Goal: Use online tool/utility: Utilize a website feature to perform a specific function

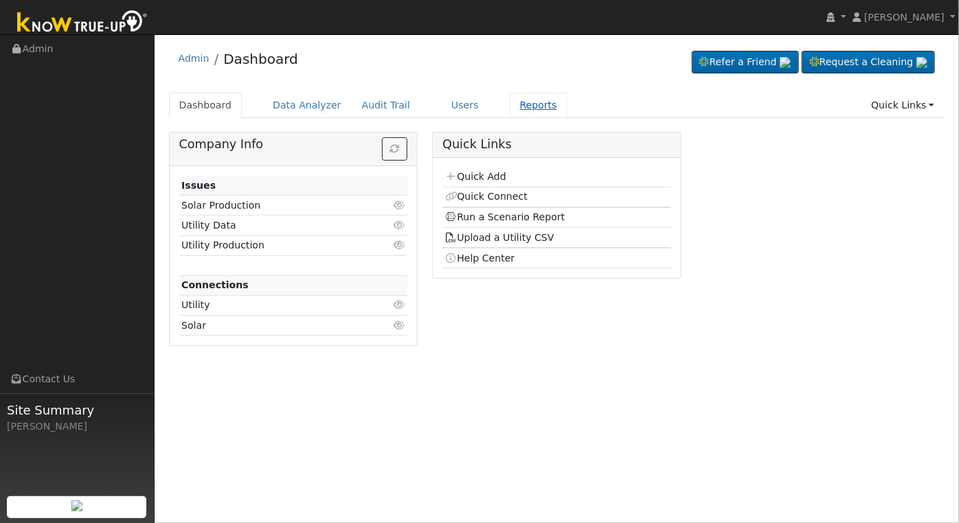
click at [521, 104] on link "Reports" at bounding box center [539, 105] width 58 height 25
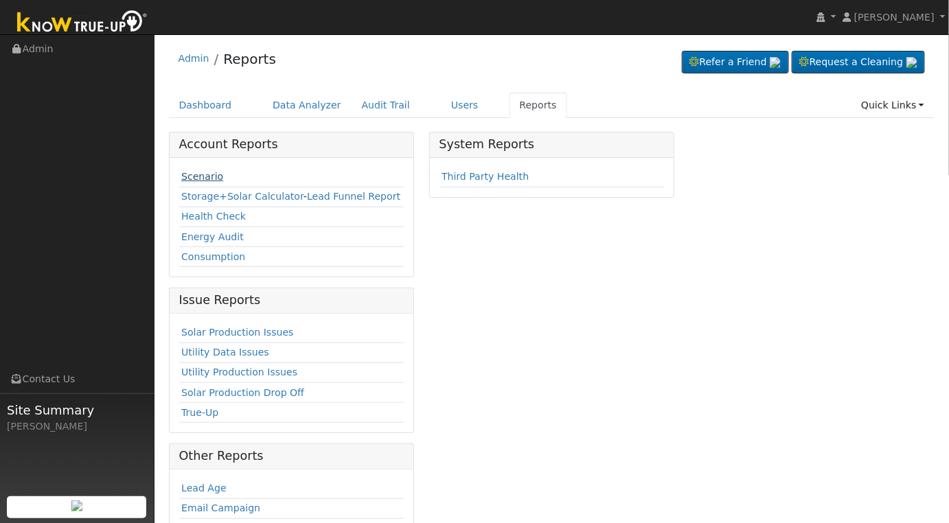
click at [198, 172] on link "Scenario" at bounding box center [202, 176] width 42 height 11
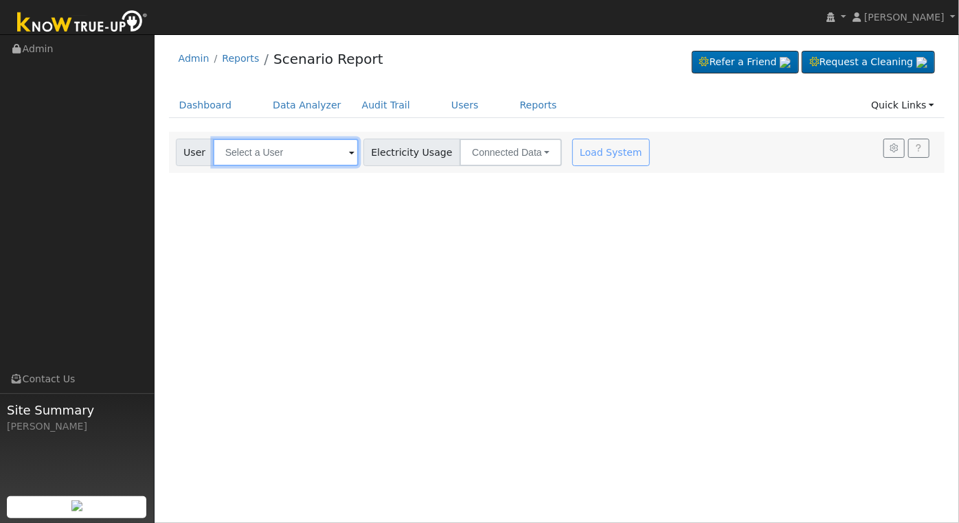
click at [287, 150] on input "text" at bounding box center [286, 152] width 146 height 27
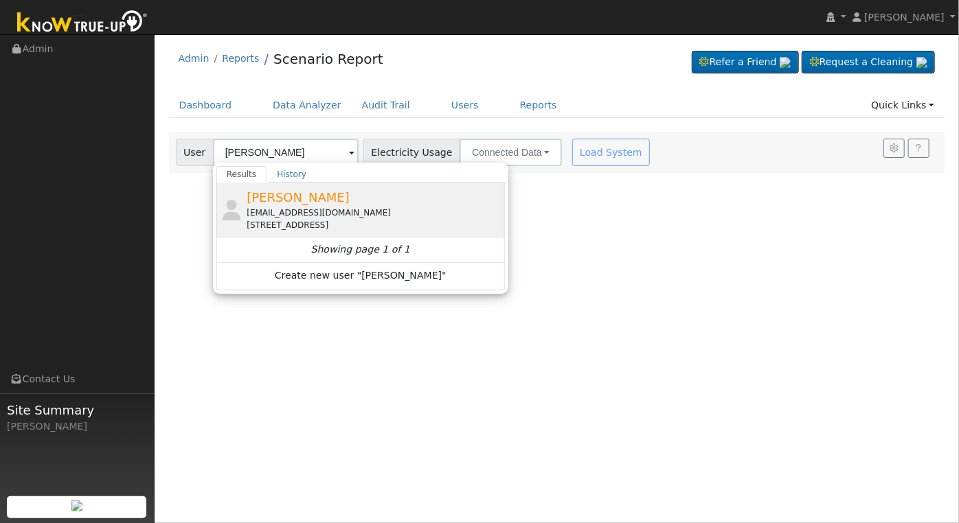
click at [318, 207] on div "[EMAIL_ADDRESS][DOMAIN_NAME]" at bounding box center [374, 213] width 255 height 12
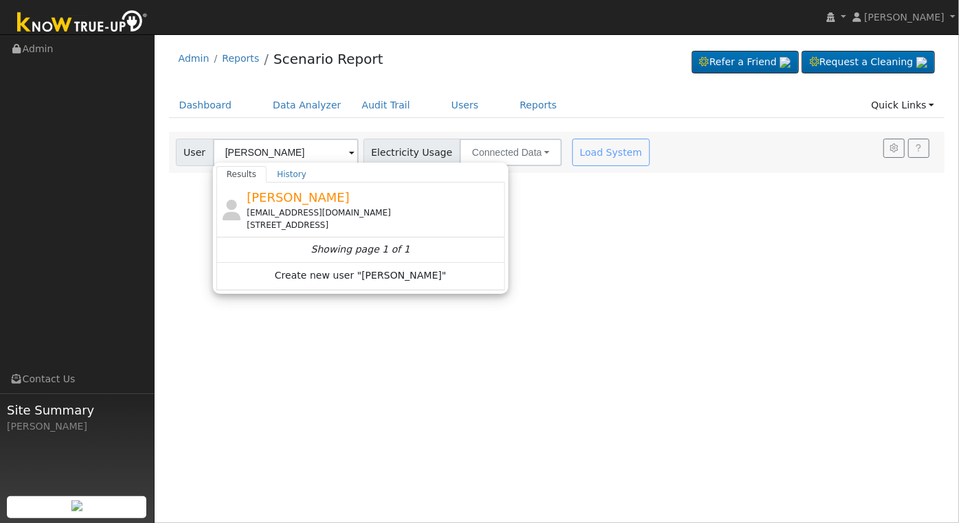
type input "[PERSON_NAME]"
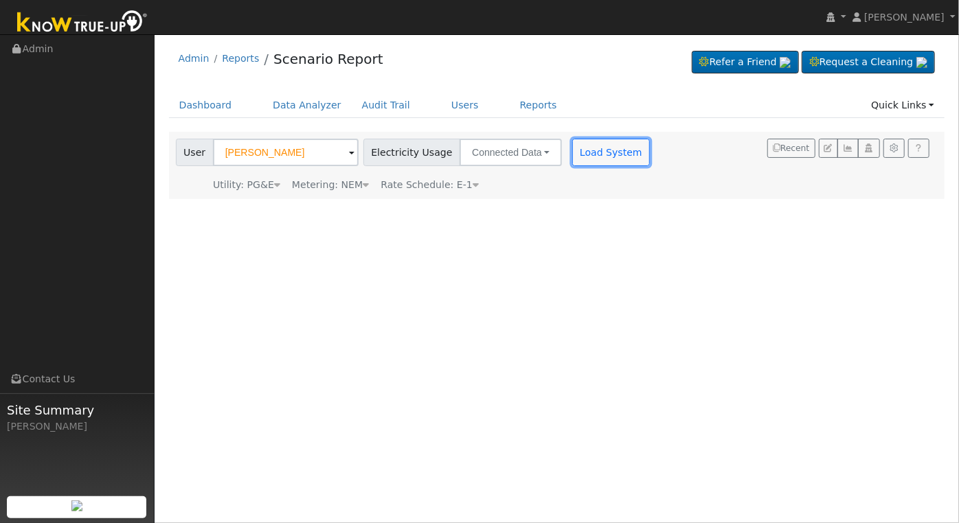
click at [578, 155] on button "Load System" at bounding box center [611, 152] width 78 height 27
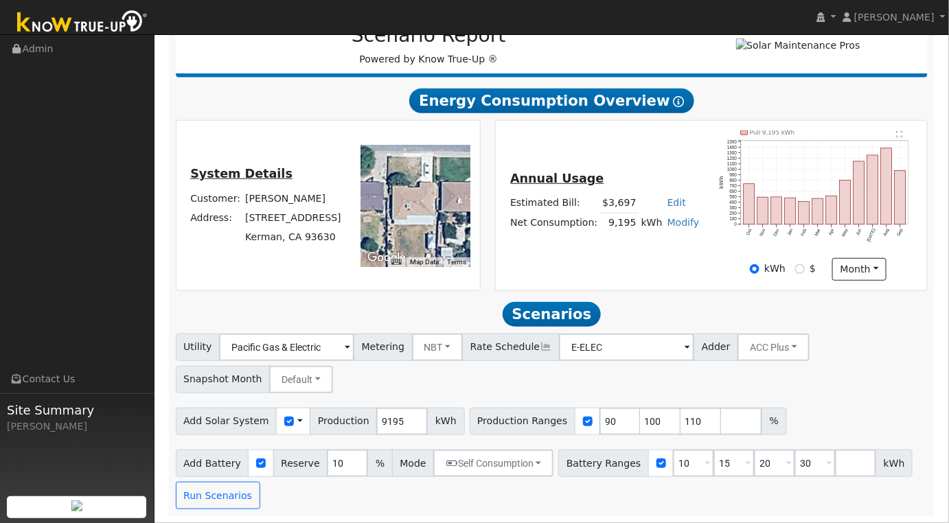
scroll to position [198, 0]
click at [599, 422] on input "90" at bounding box center [619, 421] width 41 height 27
type input "100"
type input "110"
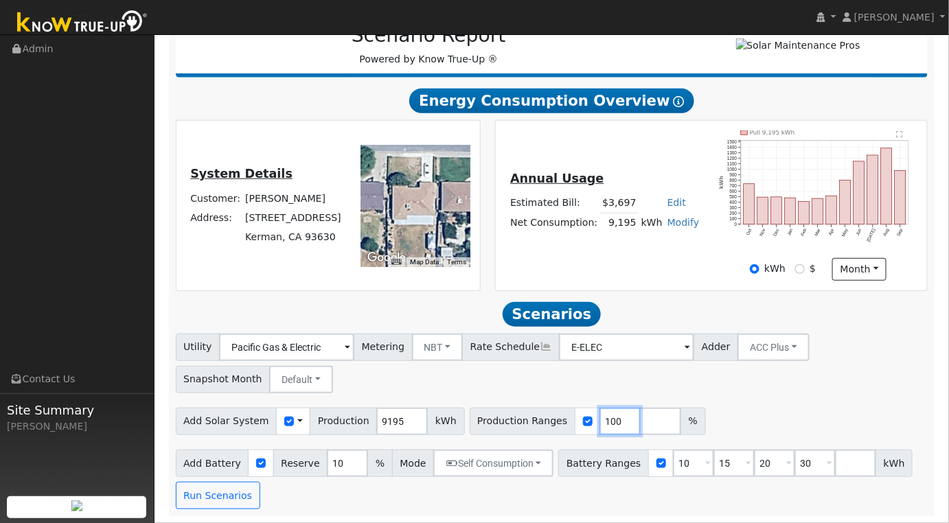
type input "100"
click at [727, 402] on div "Utility Pacific Gas & Electric Metering NBT NEM NBT Rate Schedule E-ELEC Adder …" at bounding box center [551, 422] width 767 height 176
click at [387, 422] on input "9195" at bounding box center [402, 421] width 52 height 27
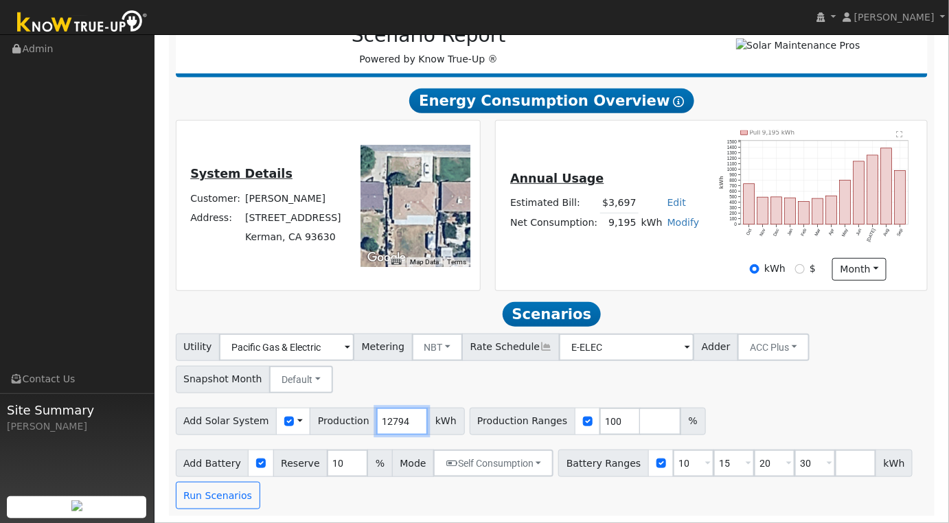
type input "12794"
click at [599, 422] on input "100" at bounding box center [619, 421] width 41 height 27
click at [673, 466] on input "10" at bounding box center [693, 463] width 41 height 27
type input "15"
type input "20"
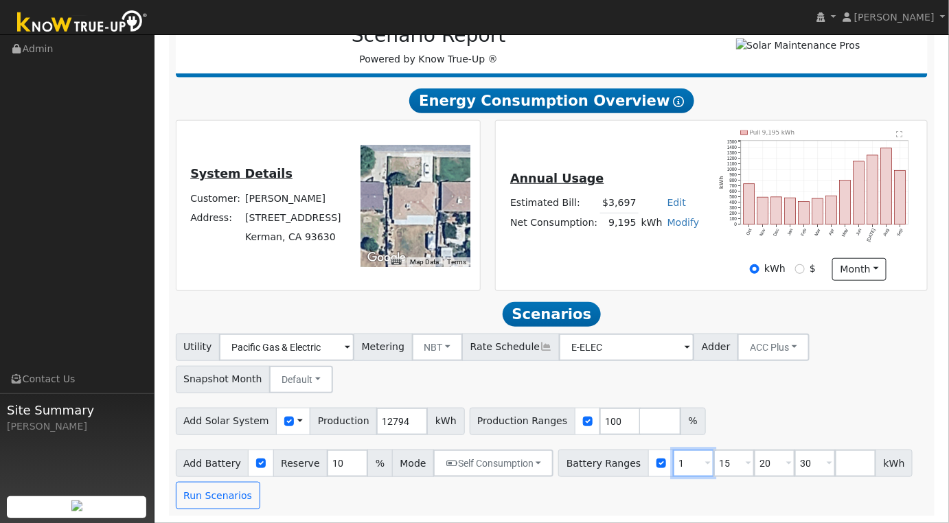
type input "30"
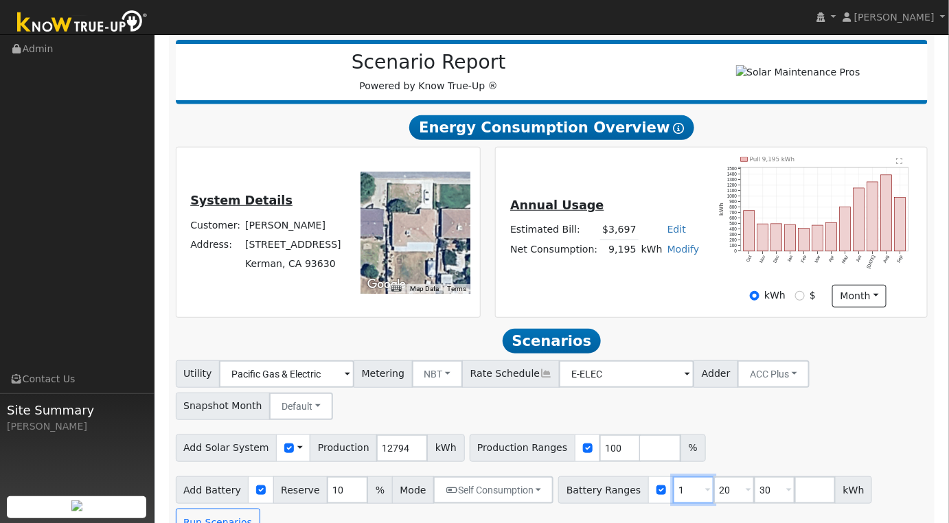
type input "20"
type input "30"
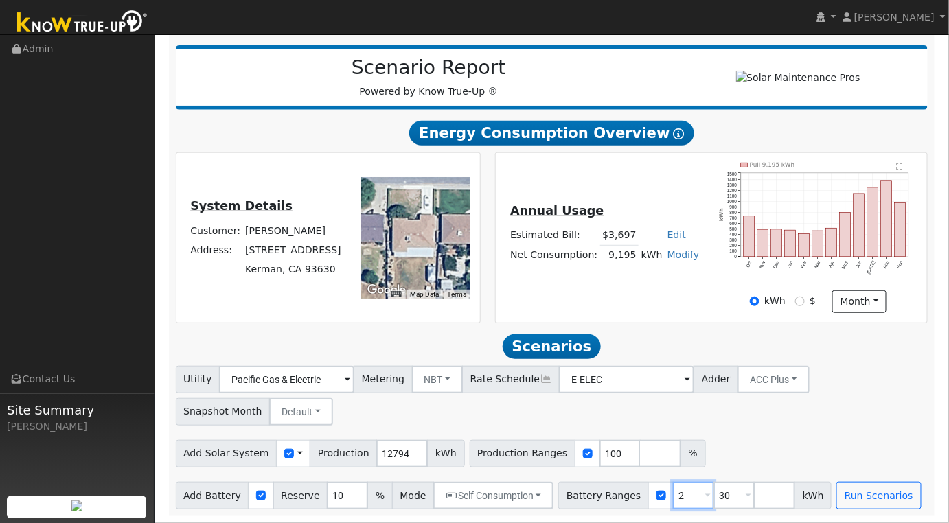
type input "30"
type input "3"
type input "20"
click at [777, 436] on div "Add Solar System Use CSV Data Production 12794 kWh Production Ranges 100 %" at bounding box center [551, 451] width 757 height 32
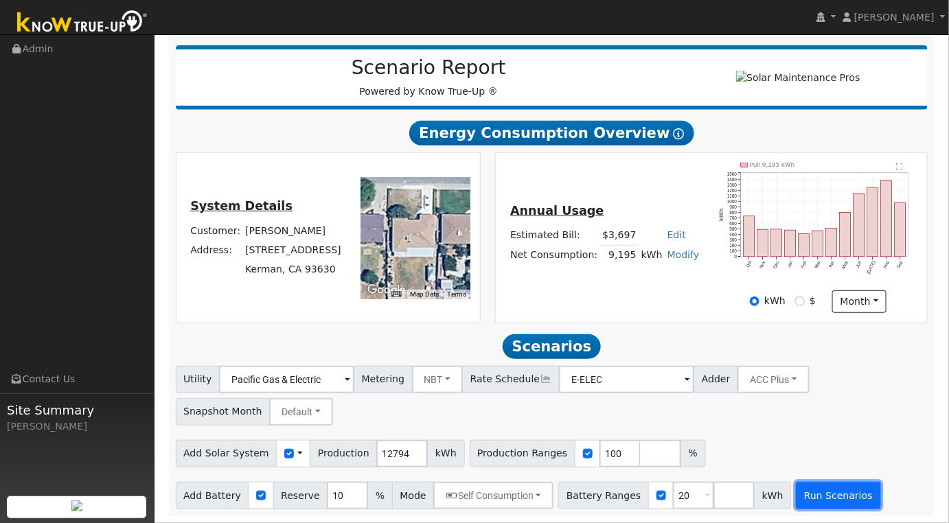
click at [804, 499] on button "Run Scenarios" at bounding box center [838, 495] width 84 height 27
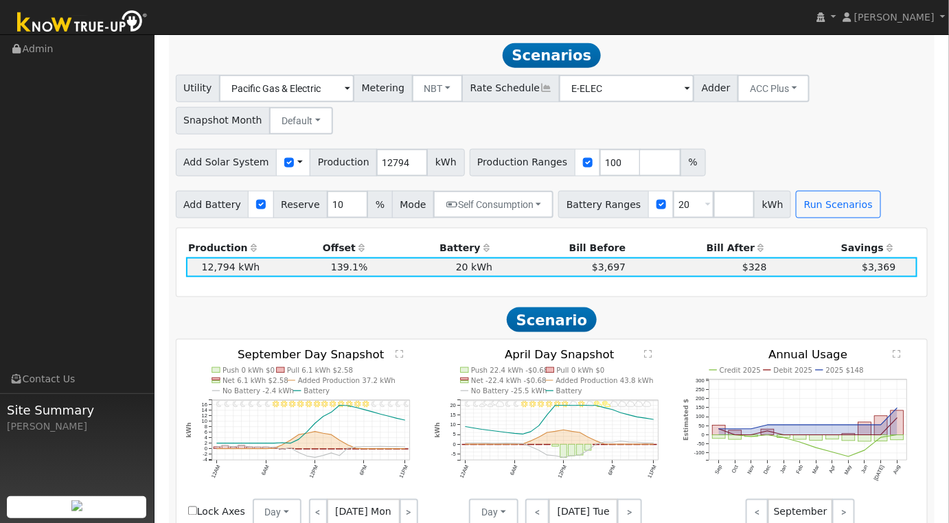
scroll to position [457, 0]
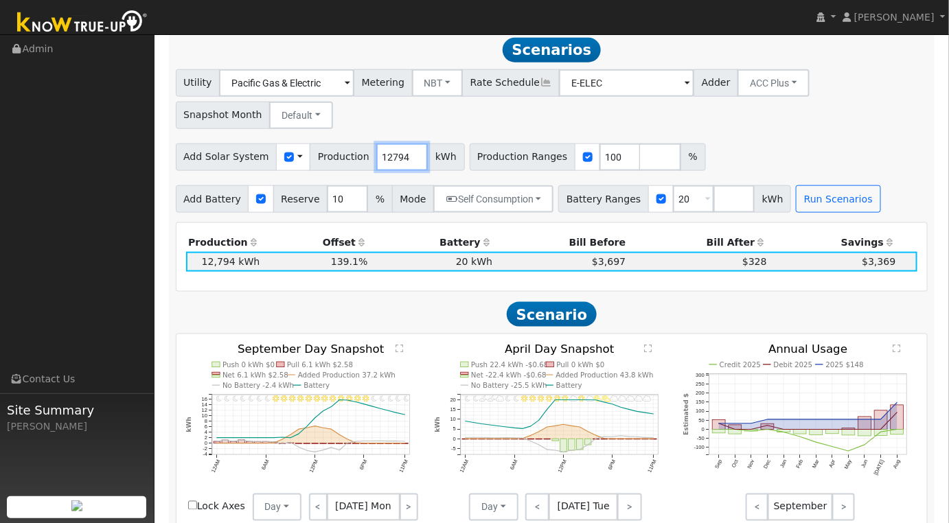
click at [376, 161] on input "12794" at bounding box center [402, 157] width 52 height 27
click at [809, 205] on button "Run Scenarios" at bounding box center [838, 198] width 84 height 27
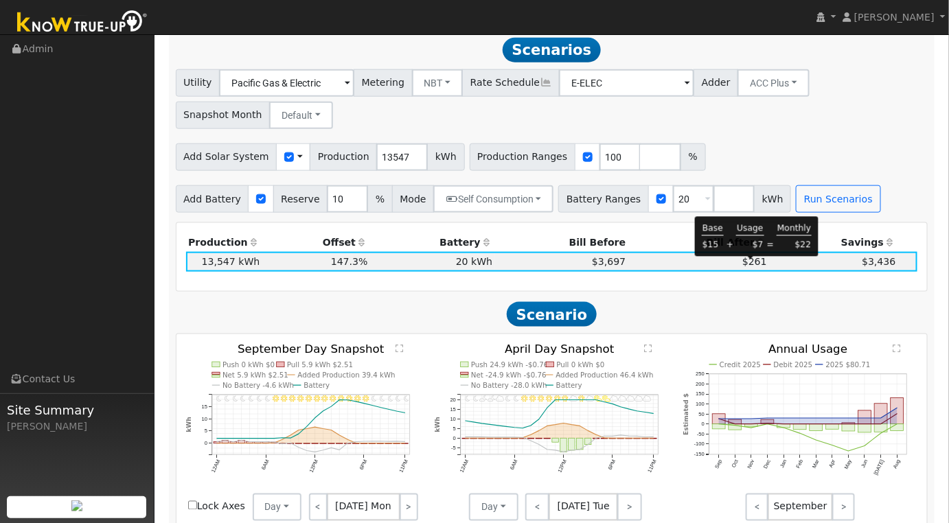
click at [754, 266] on span "$261" at bounding box center [754, 261] width 25 height 11
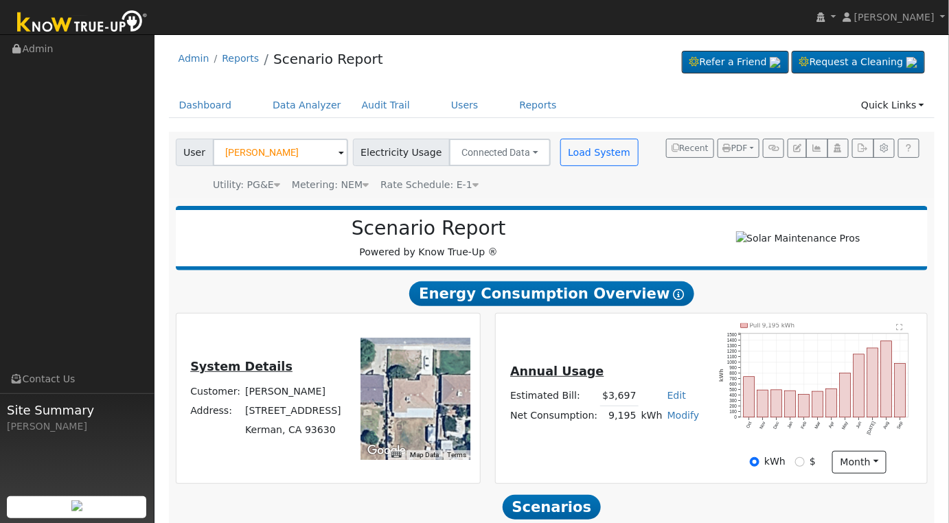
scroll to position [229, 0]
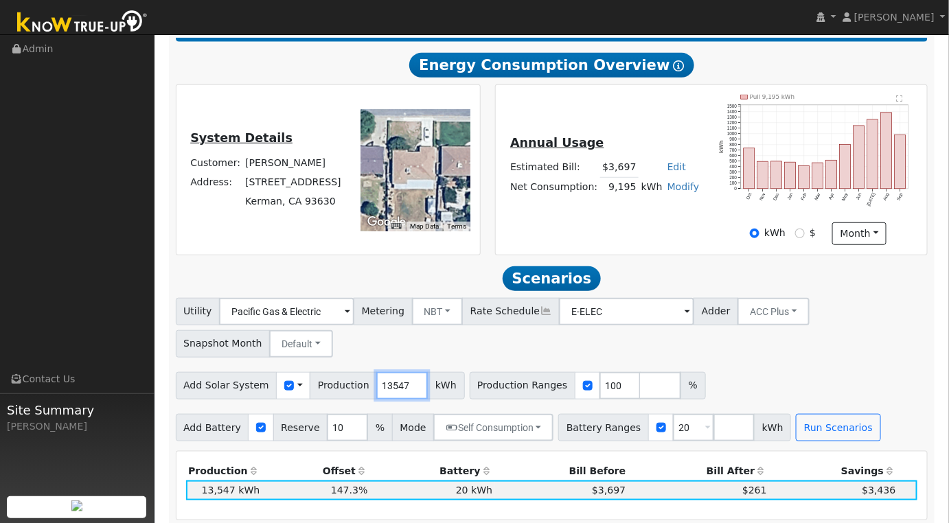
click at [376, 392] on input "13547" at bounding box center [402, 385] width 52 height 27
type input "1404"
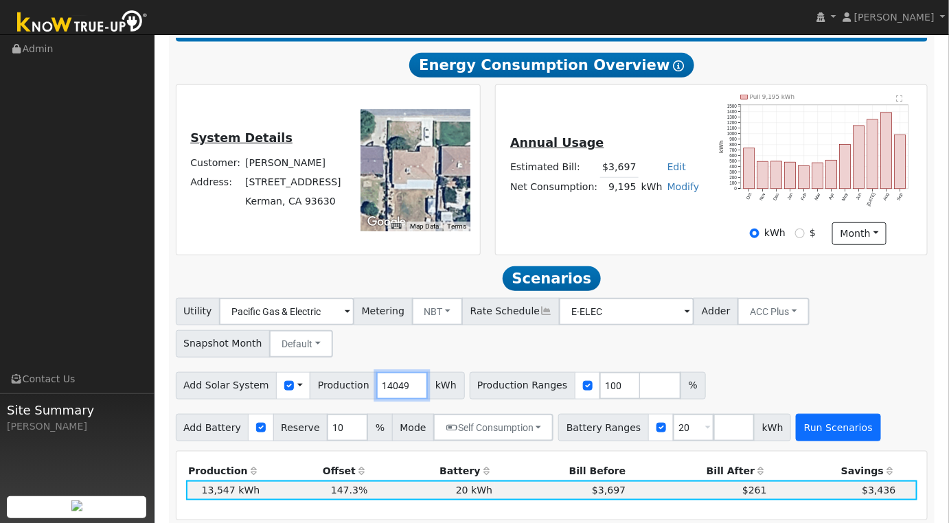
type input "14049"
click at [809, 442] on button "Run Scenarios" at bounding box center [838, 427] width 84 height 27
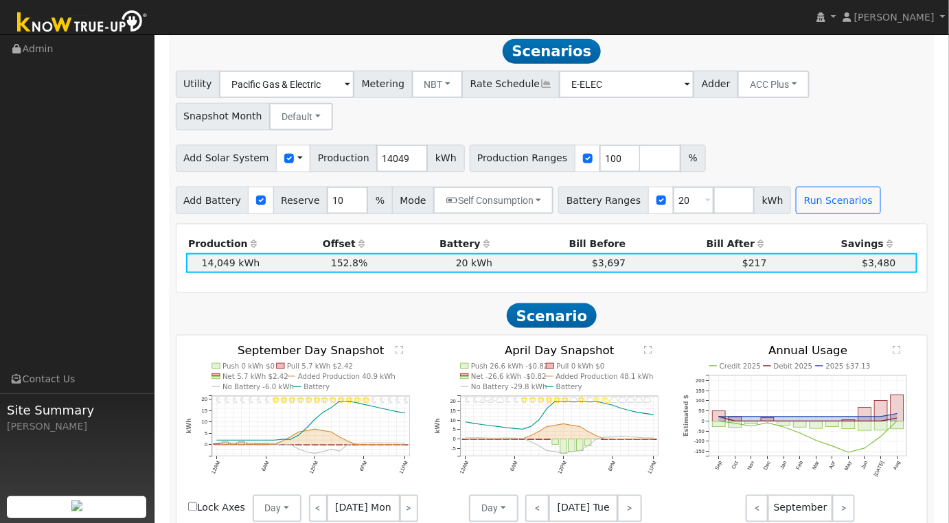
scroll to position [457, 0]
